Goal: Information Seeking & Learning: Find specific page/section

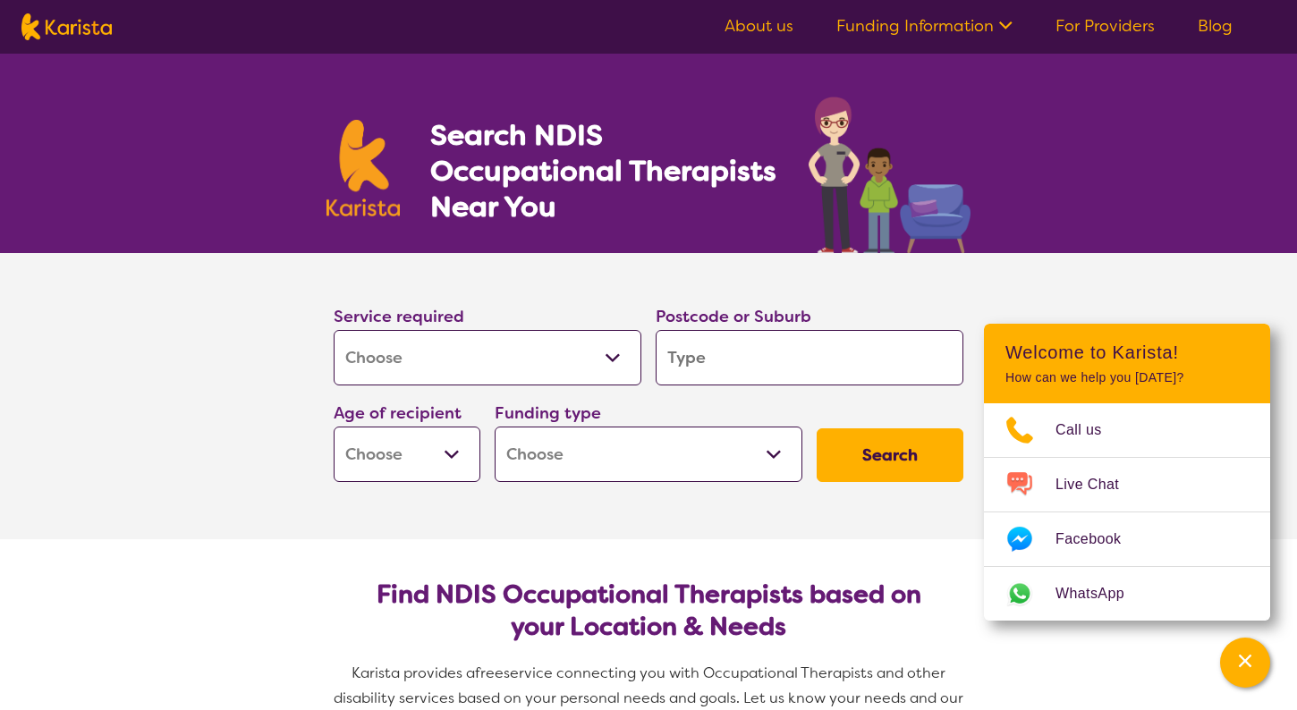
select select "[MEDICAL_DATA]"
click at [688, 360] on input "search" at bounding box center [810, 357] width 308 height 55
type input "6"
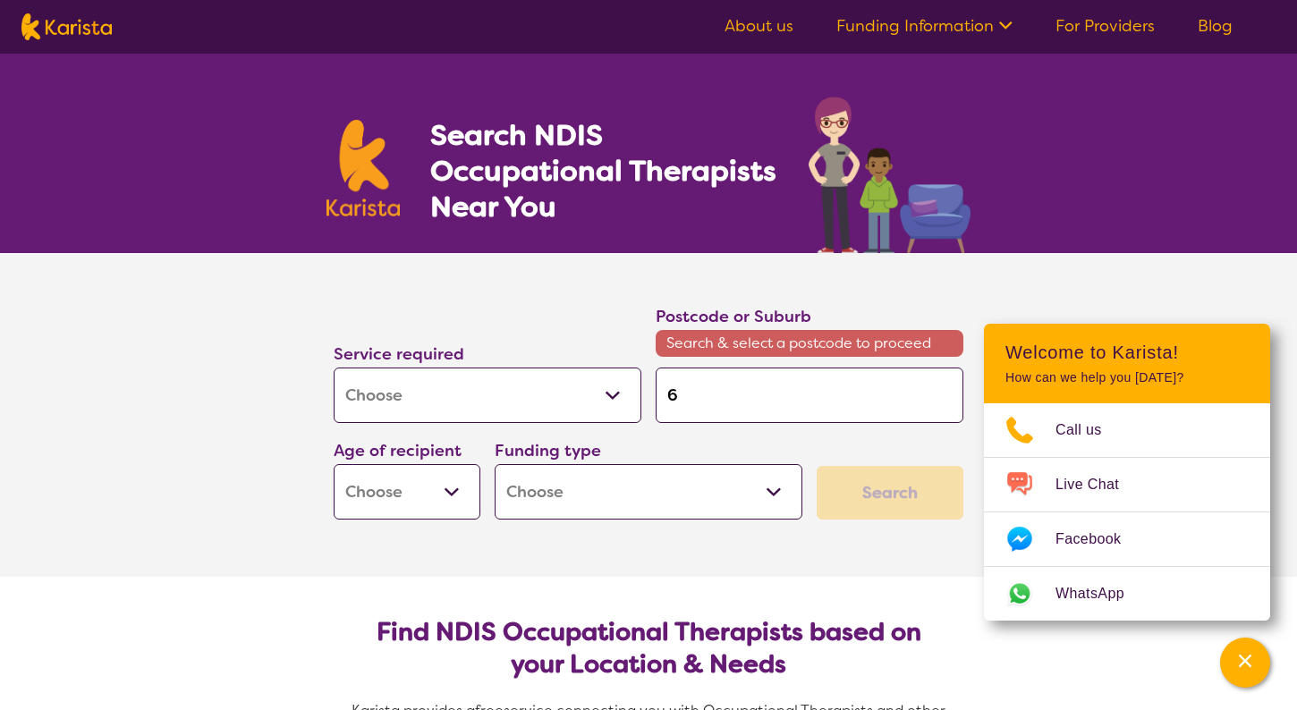
type input "61"
type input "612"
type input "6122"
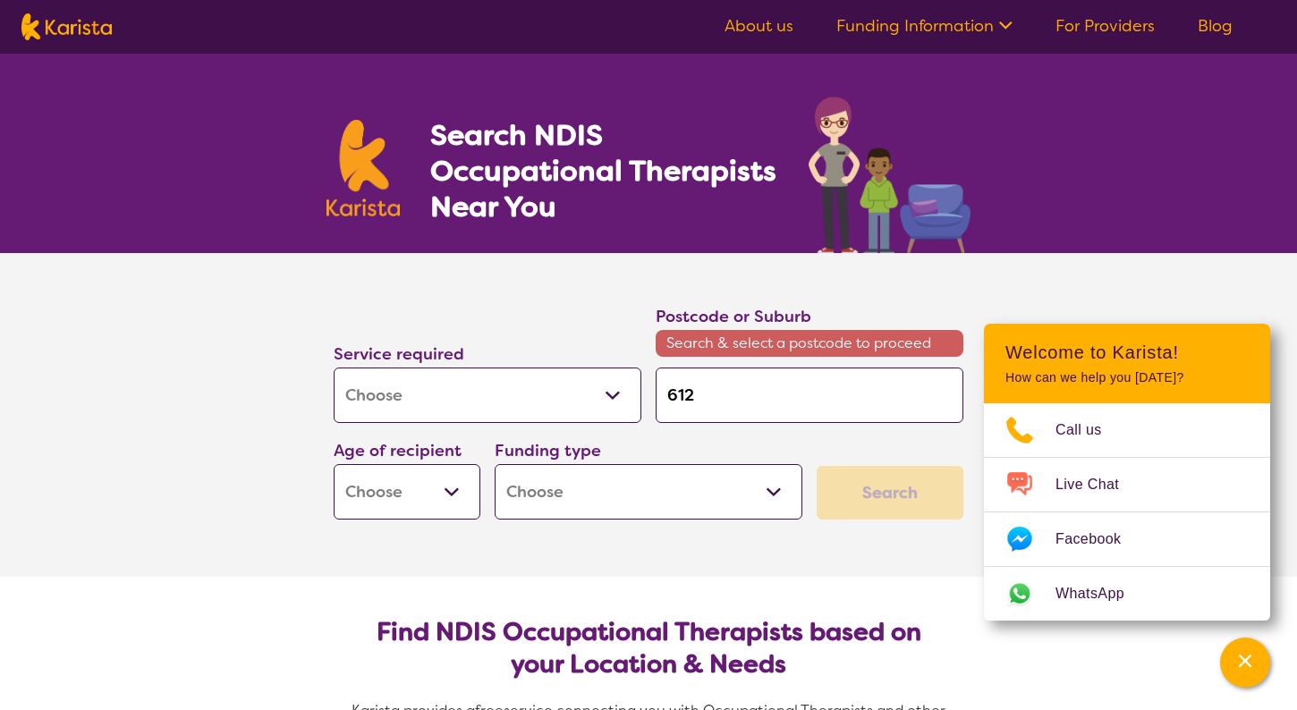
type input "6122"
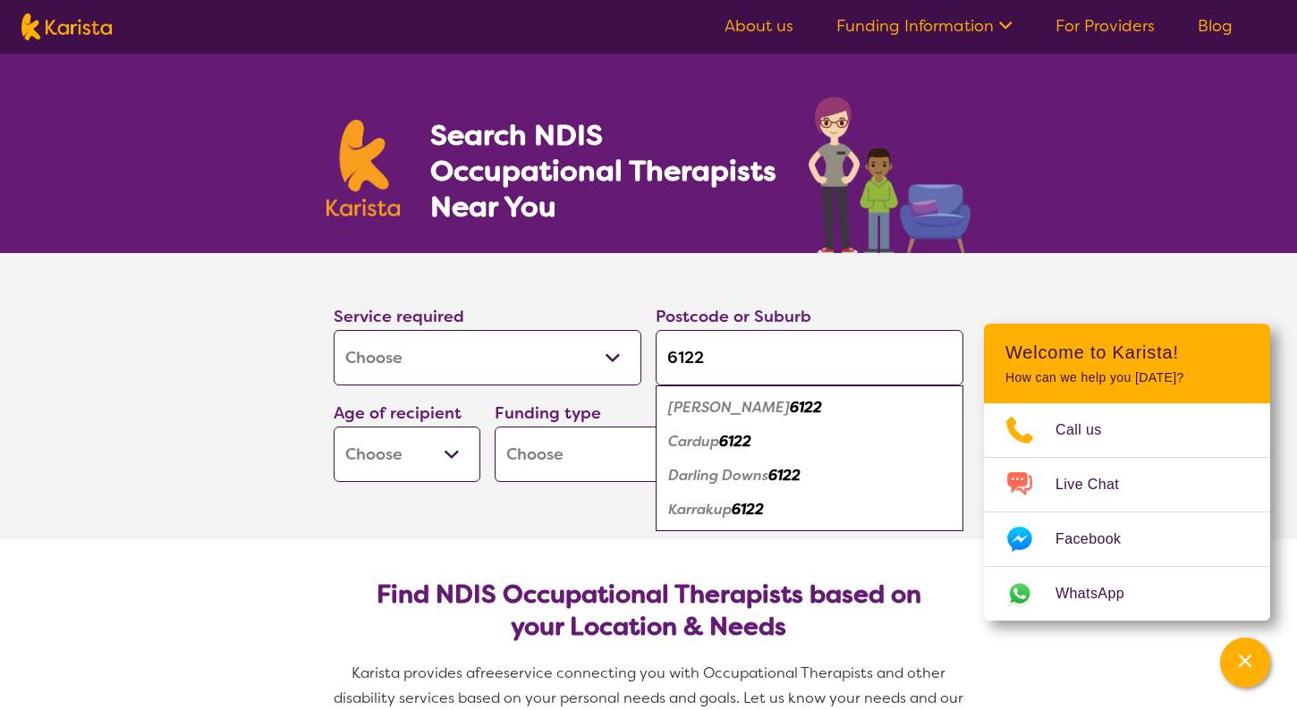
type input "6122"
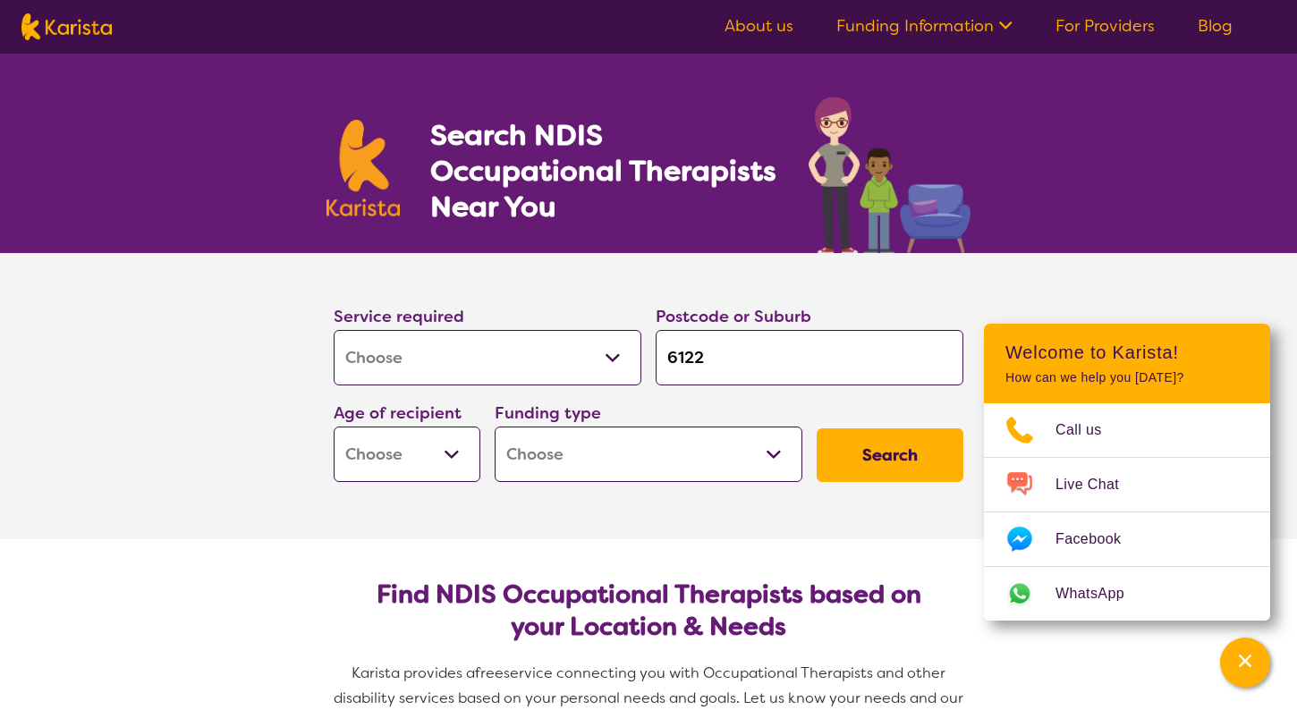
select select "AD"
click at [880, 471] on button "Search" at bounding box center [890, 455] width 147 height 54
click at [867, 453] on button "Search" at bounding box center [890, 455] width 147 height 54
select select "i-don-t-know"
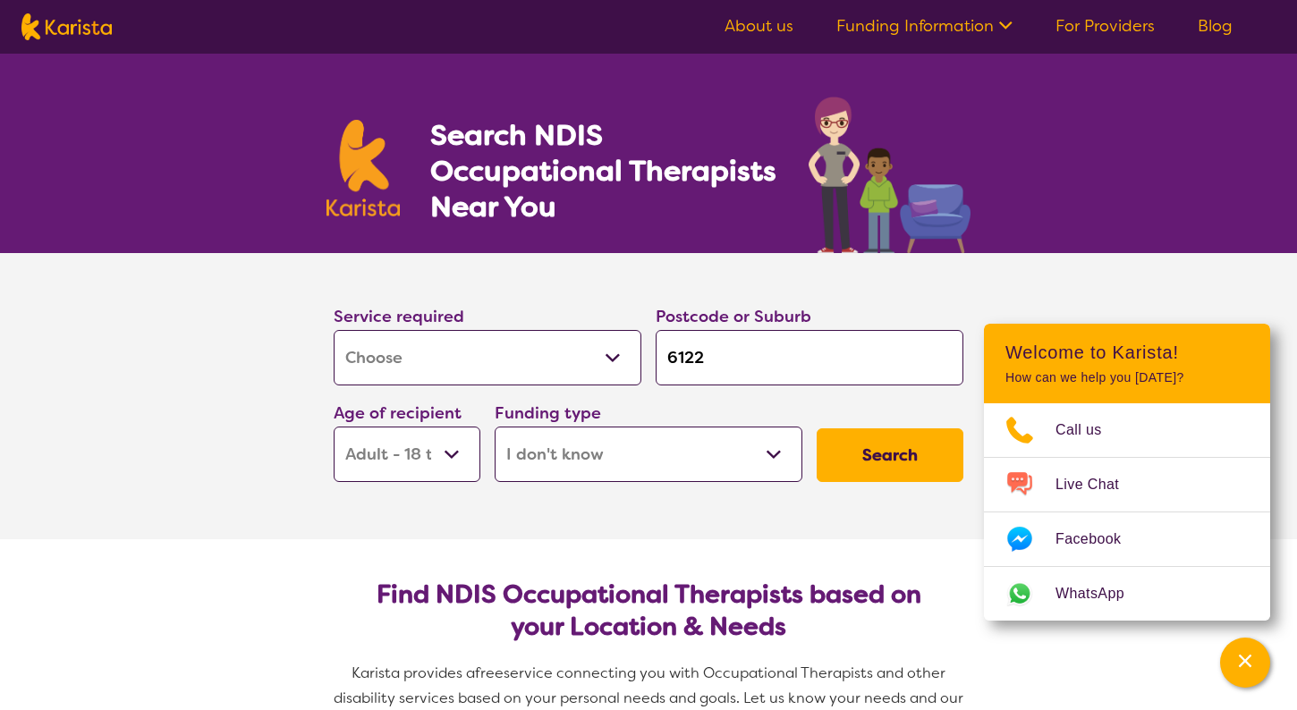
select select "i-don-t-know"
click at [877, 437] on button "Search" at bounding box center [890, 455] width 147 height 54
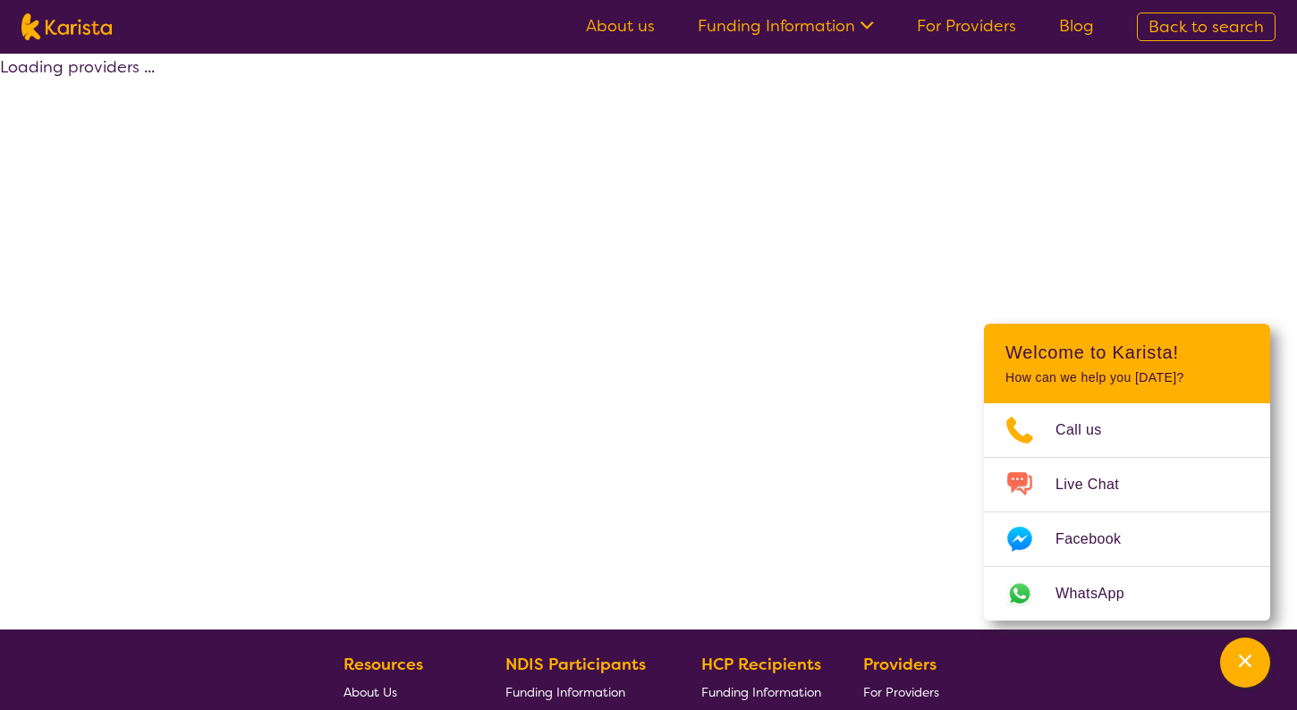
select select "[MEDICAL_DATA]"
select select "AD"
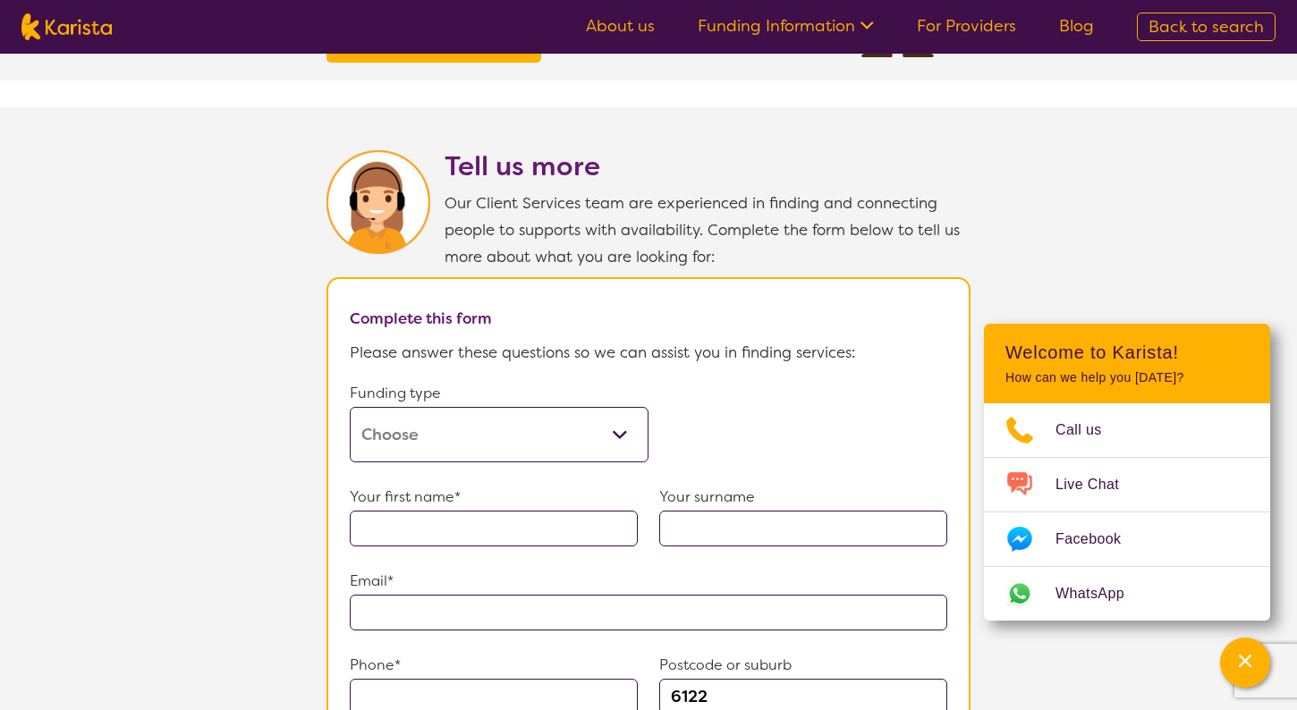
scroll to position [193, 0]
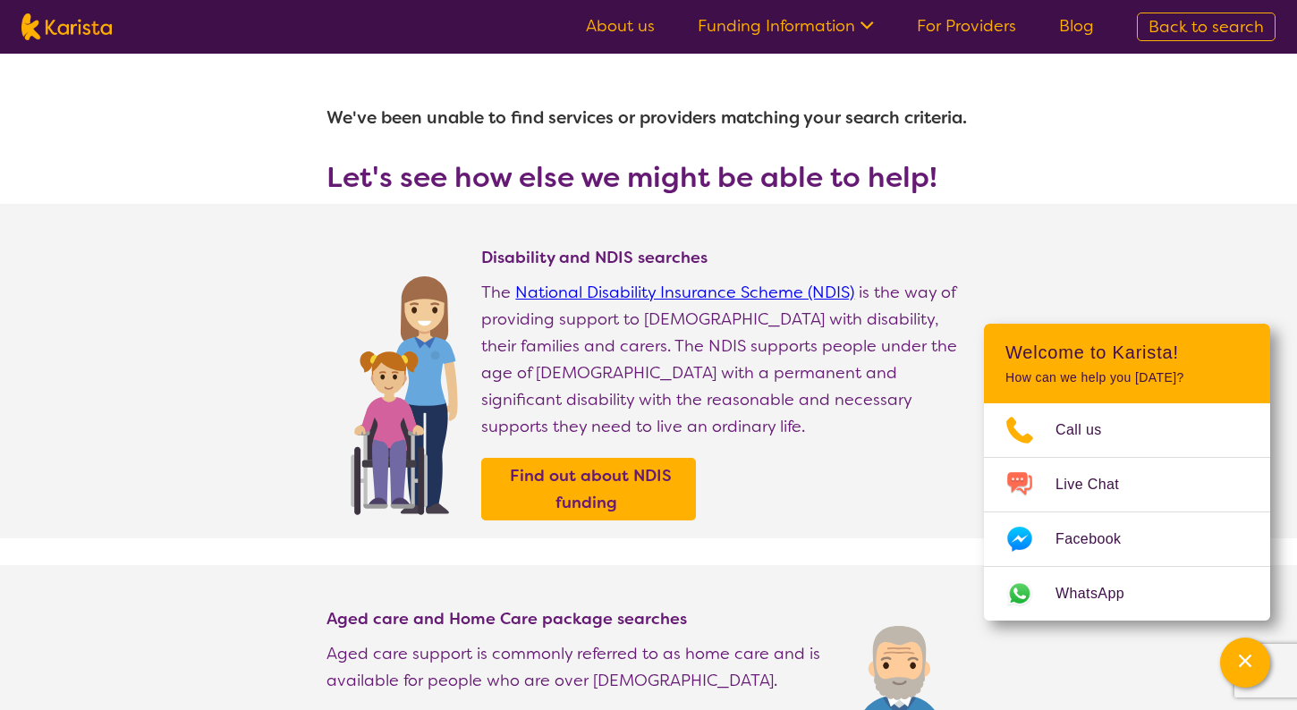
select select "[MEDICAL_DATA]"
select select "AD"
select select "i-don-t-know"
select select "[MEDICAL_DATA]"
select select "AD"
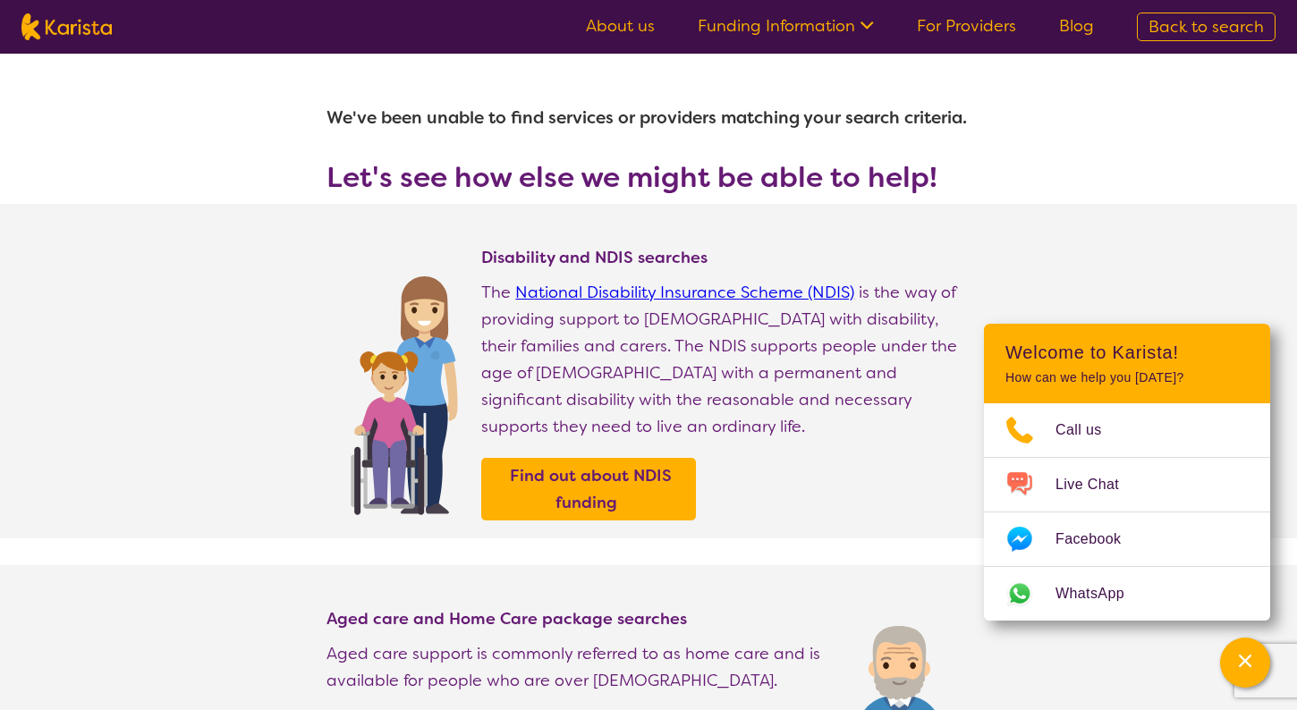
select select "i-don-t-know"
